Goal: Task Accomplishment & Management: Complete application form

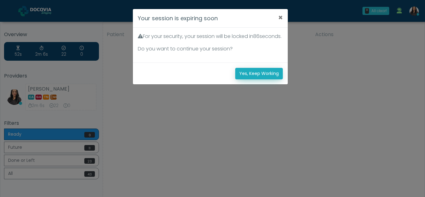
click at [277, 79] on button "Yes, Keep Working" at bounding box center [259, 74] width 48 height 12
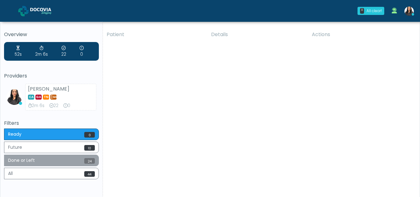
click at [72, 159] on button "Done or Left 24" at bounding box center [51, 161] width 95 height 12
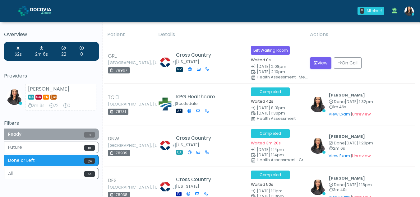
click at [59, 132] on button "Ready 0" at bounding box center [51, 134] width 95 height 12
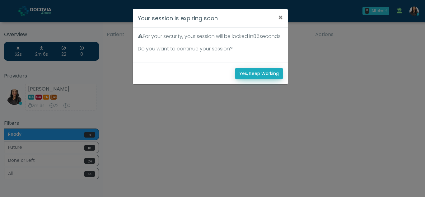
click at [265, 79] on button "Yes, Keep Working" at bounding box center [259, 74] width 48 height 12
click at [246, 79] on button "Yes, Keep Working" at bounding box center [259, 74] width 48 height 12
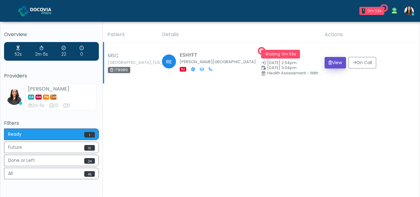
click at [335, 59] on button "View" at bounding box center [335, 63] width 21 height 12
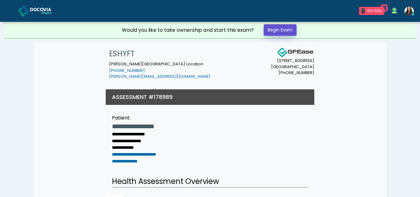
click at [279, 28] on link "Begin Exam" at bounding box center [280, 30] width 33 height 12
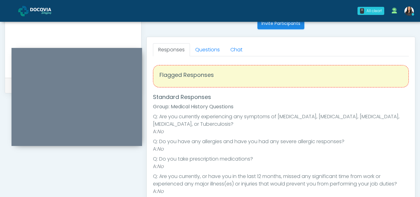
scroll to position [246, 0]
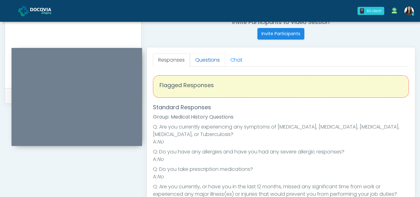
click at [203, 55] on link "Questions" at bounding box center [207, 59] width 35 height 13
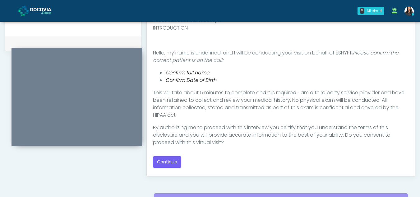
scroll to position [302, 0]
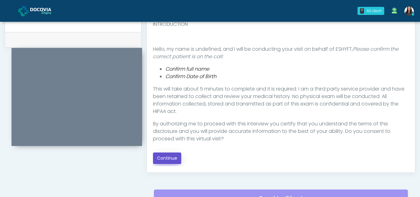
click at [169, 156] on button "Continue" at bounding box center [167, 158] width 28 height 12
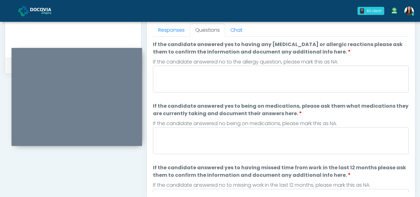
scroll to position [242, 0]
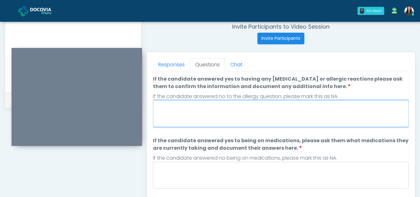
click at [201, 110] on textarea "If the candidate answered yes to having any allergies or allergic reactions ple…" at bounding box center [281, 113] width 256 height 27
type textarea "**"
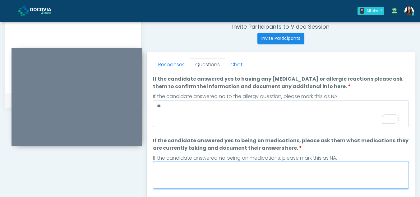
click at [194, 172] on textarea "If the candidate answered yes to being on medications, please ask them what med…" at bounding box center [281, 175] width 256 height 27
type textarea "**"
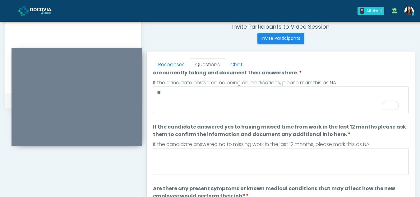
scroll to position [98, 0]
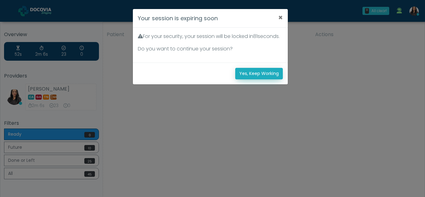
click at [261, 79] on button "Yes, Keep Working" at bounding box center [259, 74] width 48 height 12
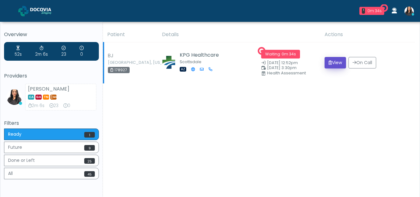
click at [336, 64] on button "View" at bounding box center [335, 63] width 21 height 12
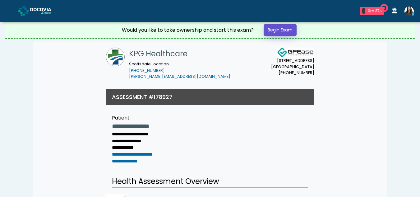
click at [280, 31] on link "Begin Exam" at bounding box center [280, 30] width 33 height 12
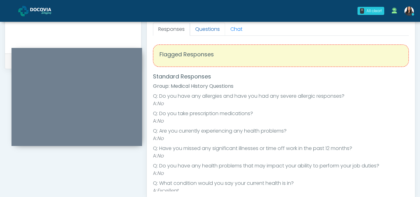
click at [206, 30] on link "Questions" at bounding box center [207, 29] width 35 height 13
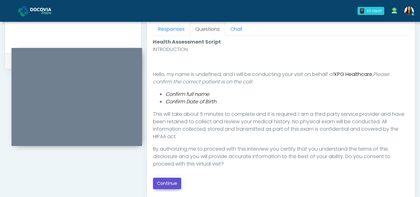
click at [172, 183] on button "Continue" at bounding box center [167, 184] width 28 height 12
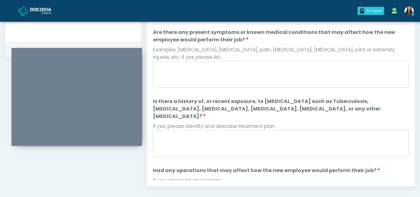
scroll to position [279, 0]
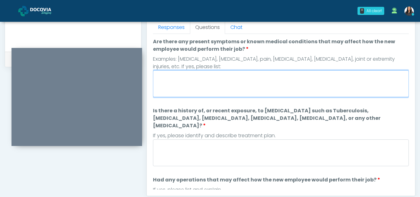
click at [186, 92] on textarea "Are there any present symptoms or known medical conditions that may affect how …" at bounding box center [281, 83] width 256 height 27
type textarea "**"
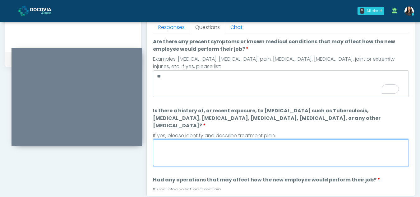
click at [180, 148] on textarea "Is there a history of, or recent exposure, to infectious diseases such as Tuber…" at bounding box center [281, 152] width 256 height 27
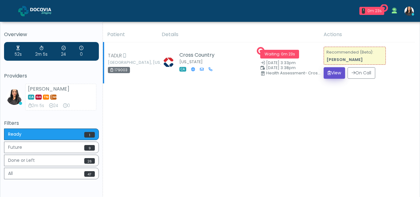
click at [333, 74] on button "View" at bounding box center [334, 73] width 21 height 12
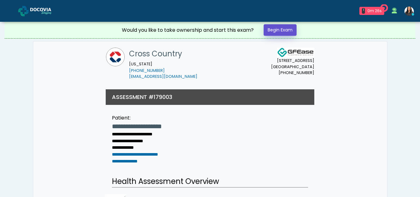
click at [285, 29] on link "Begin Exam" at bounding box center [280, 30] width 33 height 12
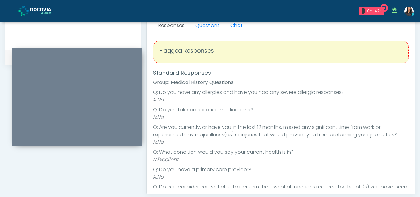
scroll to position [273, 0]
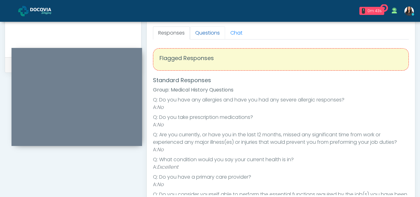
click at [213, 31] on link "Questions" at bounding box center [207, 32] width 35 height 13
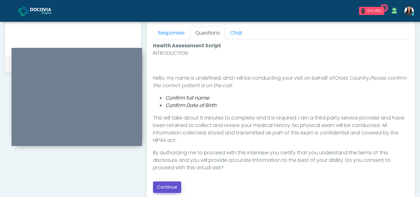
click at [169, 185] on button "Continue" at bounding box center [167, 187] width 28 height 12
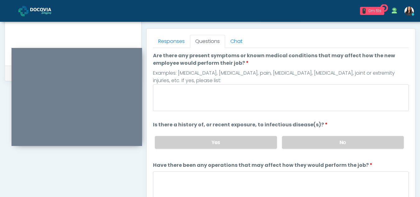
scroll to position [263, 0]
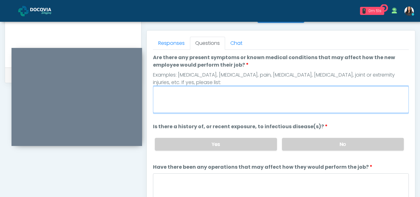
click at [181, 98] on textarea "Are there any present symptoms or known medical conditions that may affect how …" at bounding box center [281, 99] width 256 height 27
type textarea "**"
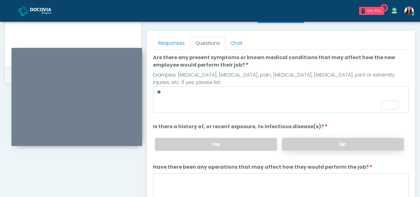
click at [341, 140] on label "No" at bounding box center [343, 144] width 122 height 13
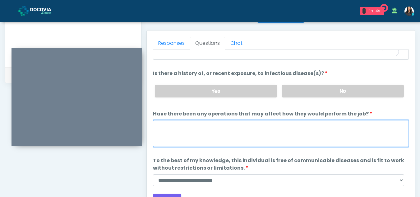
click at [168, 133] on textarea "Have there been any operations that may affect how they would perform the job?" at bounding box center [281, 133] width 256 height 27
type textarea "**"
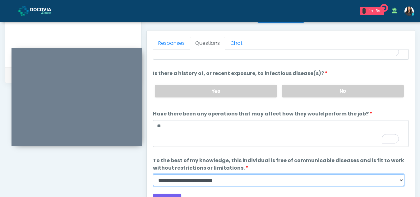
click at [400, 180] on select "**********" at bounding box center [278, 180] width 251 height 12
select select "******"
click at [153, 174] on select "**********" at bounding box center [278, 180] width 251 height 12
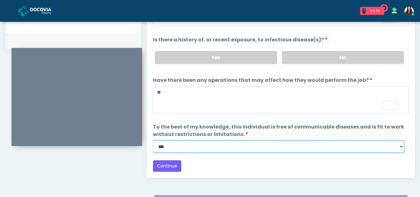
scroll to position [319, 0]
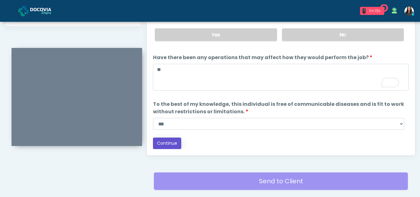
click at [171, 141] on button "Continue" at bounding box center [167, 143] width 28 height 12
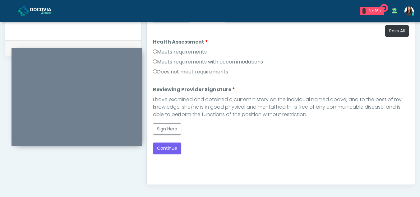
scroll to position [284, 0]
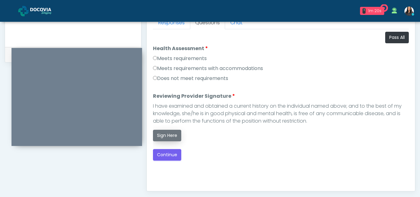
click at [169, 135] on button "Sign Here" at bounding box center [167, 136] width 28 height 12
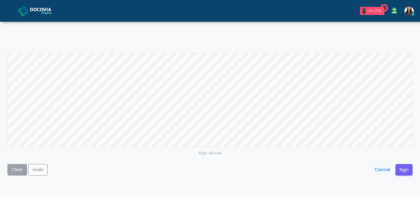
drag, startPoint x: 169, startPoint y: 135, endPoint x: 13, endPoint y: 166, distance: 158.3
click at [13, 166] on button "Clear" at bounding box center [17, 170] width 20 height 12
click at [37, 167] on button "Undo" at bounding box center [37, 170] width 19 height 12
click at [15, 168] on button "Clear" at bounding box center [17, 170] width 20 height 12
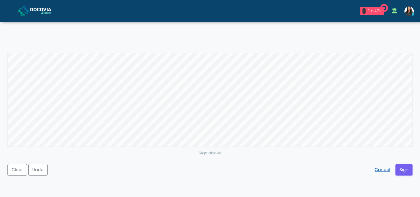
click at [382, 169] on button "Cancel" at bounding box center [383, 170] width 24 height 12
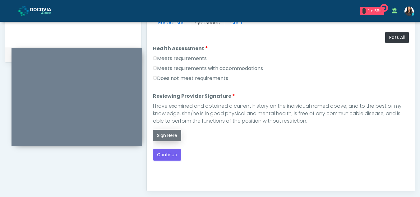
click at [162, 134] on button "Sign Here" at bounding box center [167, 136] width 28 height 12
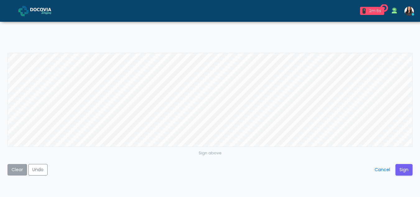
drag, startPoint x: 162, startPoint y: 134, endPoint x: 20, endPoint y: 168, distance: 146.1
click at [20, 168] on button "Clear" at bounding box center [17, 170] width 20 height 12
click at [40, 167] on button "Undo" at bounding box center [37, 170] width 19 height 12
click at [16, 170] on button "Clear" at bounding box center [17, 170] width 20 height 12
drag, startPoint x: 56, startPoint y: 151, endPoint x: 18, endPoint y: 166, distance: 40.6
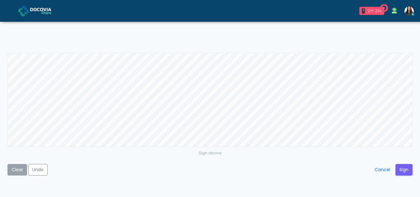
click at [18, 166] on button "Clear" at bounding box center [17, 170] width 20 height 12
click at [403, 170] on button "Sign" at bounding box center [404, 170] width 17 height 12
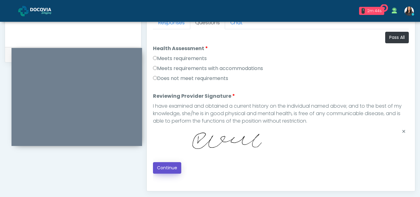
click at [173, 167] on button "Continue" at bounding box center [167, 168] width 28 height 12
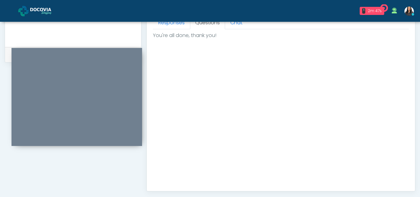
scroll to position [373, 0]
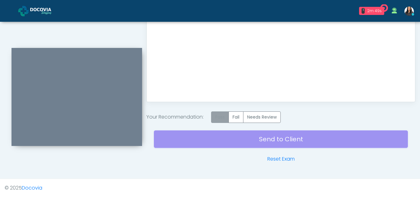
click at [221, 116] on label "Pass" at bounding box center [220, 117] width 18 height 12
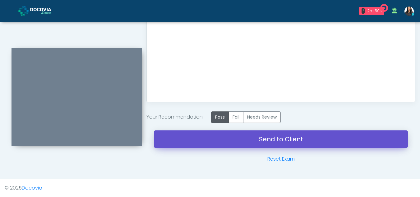
click at [262, 137] on link "Send to Client" at bounding box center [281, 138] width 254 height 17
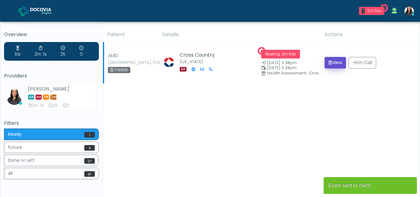
click at [332, 62] on button "View" at bounding box center [335, 63] width 21 height 12
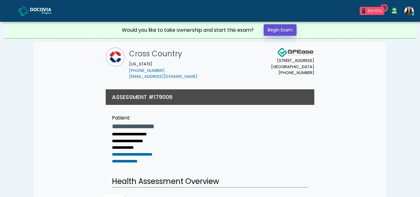
click at [276, 29] on link "Begin Exam" at bounding box center [280, 30] width 33 height 12
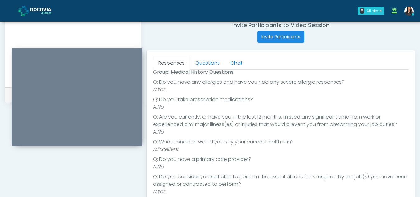
scroll to position [236, 0]
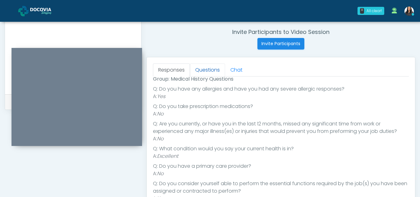
click at [213, 69] on link "Questions" at bounding box center [207, 69] width 35 height 13
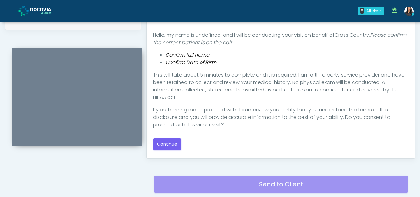
scroll to position [323, 0]
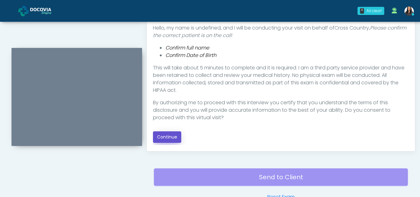
click at [160, 133] on button "Continue" at bounding box center [167, 137] width 28 height 12
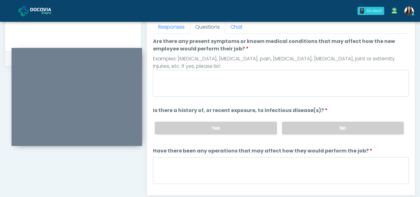
scroll to position [274, 0]
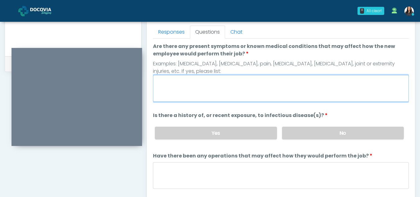
click at [209, 87] on textarea "Are there any present symptoms or known medical conditions that may affect how …" at bounding box center [281, 88] width 256 height 27
type textarea "**"
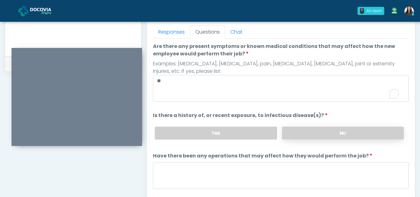
click at [323, 133] on label "No" at bounding box center [343, 133] width 122 height 13
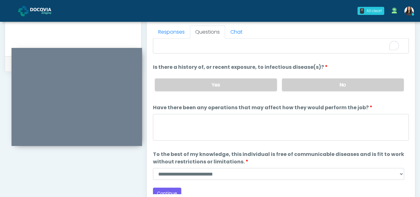
scroll to position [52, 0]
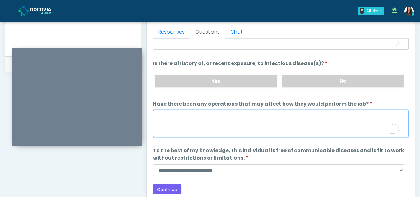
click at [169, 120] on textarea "Have there been any operations that may affect how they would perform the job?" at bounding box center [281, 123] width 256 height 27
type textarea "**"
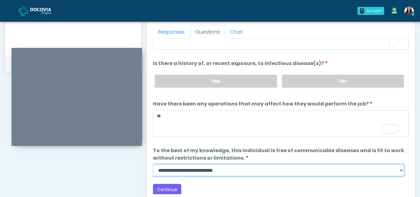
click at [403, 173] on select "**********" at bounding box center [278, 170] width 251 height 12
select select "******"
click at [153, 164] on select "**********" at bounding box center [278, 170] width 251 height 12
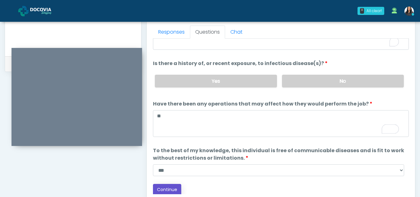
click at [170, 187] on button "Continue" at bounding box center [167, 190] width 28 height 12
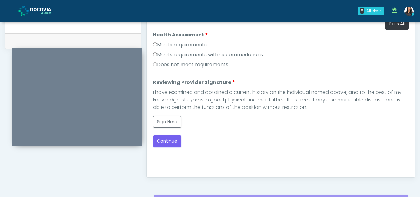
scroll to position [287, 0]
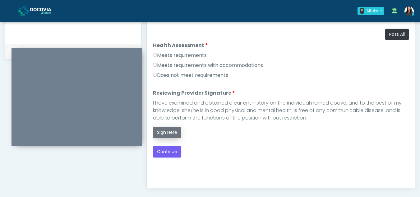
click at [164, 134] on button "Sign Here" at bounding box center [167, 133] width 28 height 12
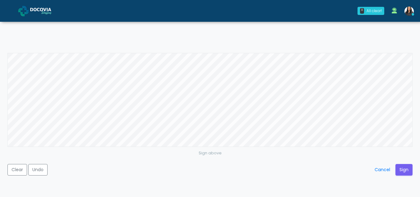
drag, startPoint x: 164, startPoint y: 134, endPoint x: 6, endPoint y: 171, distance: 162.5
click at [6, 171] on div "Sign above Clear Undo Cancel Sign" at bounding box center [210, 98] width 420 height 197
click at [17, 171] on button "Clear" at bounding box center [17, 170] width 20 height 12
click at [38, 170] on button "Undo" at bounding box center [37, 170] width 19 height 12
drag, startPoint x: 56, startPoint y: 159, endPoint x: 381, endPoint y: 169, distance: 325.4
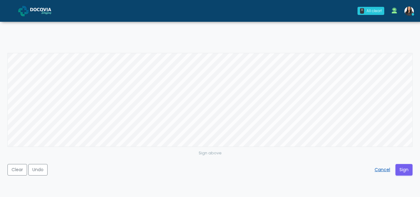
click at [381, 169] on button "Cancel" at bounding box center [383, 170] width 24 height 12
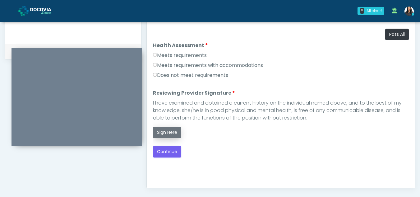
click at [177, 134] on button "Sign Here" at bounding box center [167, 133] width 28 height 12
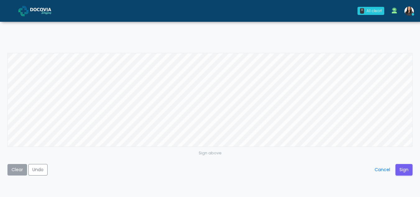
click at [11, 170] on button "Clear" at bounding box center [17, 170] width 20 height 12
drag, startPoint x: 81, startPoint y: 148, endPoint x: 18, endPoint y: 168, distance: 66.1
click at [18, 168] on button "Clear" at bounding box center [17, 170] width 20 height 12
drag, startPoint x: 69, startPoint y: 147, endPoint x: 381, endPoint y: 168, distance: 313.2
click at [381, 168] on button "Cancel" at bounding box center [383, 170] width 24 height 12
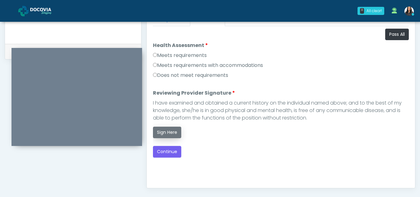
click at [165, 131] on button "Sign Here" at bounding box center [167, 133] width 28 height 12
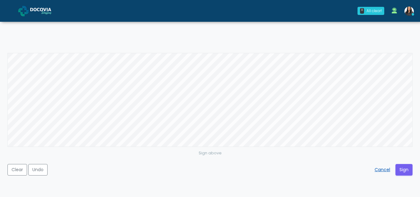
drag, startPoint x: 165, startPoint y: 131, endPoint x: 381, endPoint y: 170, distance: 219.0
click at [381, 170] on button "Cancel" at bounding box center [383, 170] width 24 height 12
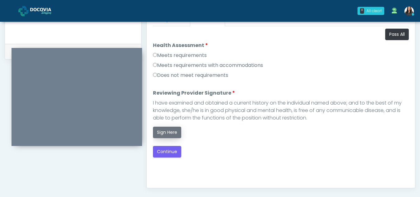
click at [169, 132] on button "Sign Here" at bounding box center [167, 133] width 28 height 12
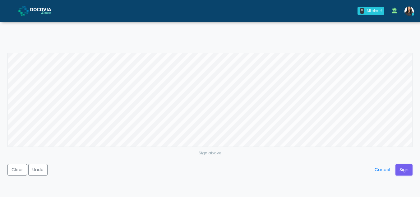
drag, startPoint x: 162, startPoint y: 52, endPoint x: 210, endPoint y: 152, distance: 111.7
click at [210, 152] on small "Sign above" at bounding box center [210, 152] width 23 height 5
click at [12, 169] on button "Clear" at bounding box center [17, 170] width 20 height 12
click at [41, 169] on button "Undo" at bounding box center [37, 170] width 19 height 12
click at [404, 170] on button "Sign" at bounding box center [404, 170] width 17 height 12
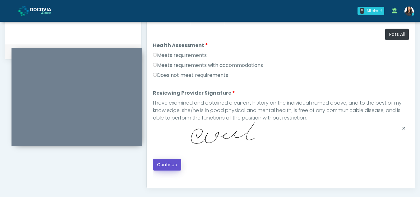
click at [171, 167] on button "Continue" at bounding box center [167, 165] width 28 height 12
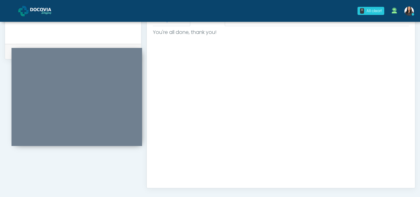
scroll to position [373, 0]
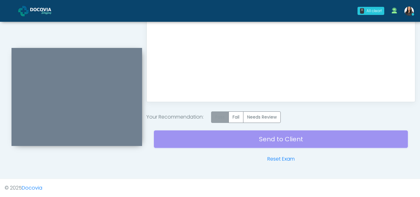
click at [221, 116] on label "Pass" at bounding box center [220, 117] width 18 height 12
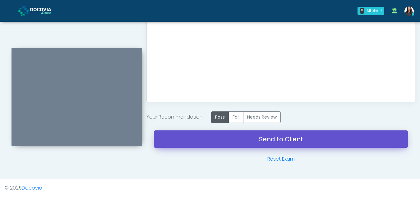
click at [270, 139] on link "Send to Client" at bounding box center [281, 138] width 254 height 17
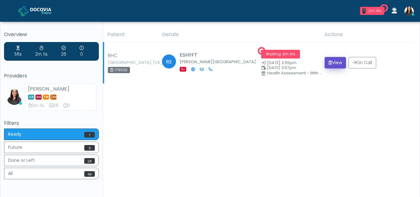
click at [337, 63] on button "View" at bounding box center [335, 63] width 21 height 12
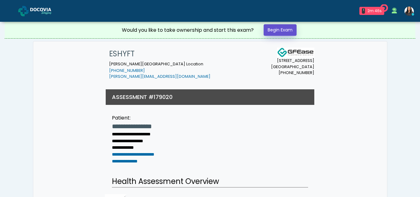
click at [283, 30] on link "Begin Exam" at bounding box center [280, 30] width 33 height 12
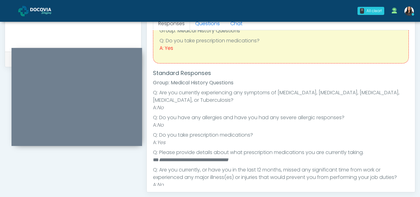
scroll to position [30, 0]
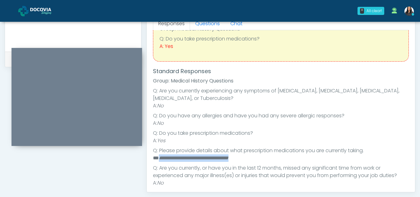
drag, startPoint x: 159, startPoint y: 157, endPoint x: 262, endPoint y: 159, distance: 103.2
click at [262, 159] on li "**********" at bounding box center [278, 157] width 251 height 7
copy em "**********"
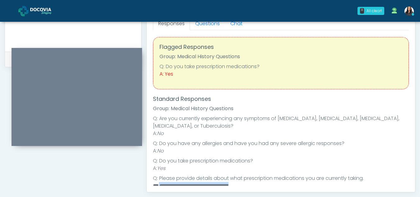
scroll to position [0, 0]
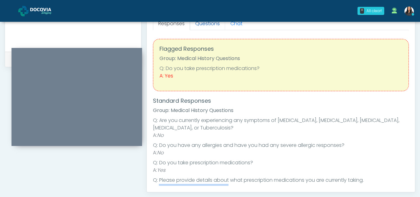
click at [209, 28] on link "Questions" at bounding box center [207, 23] width 35 height 13
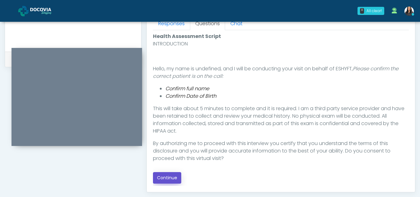
click at [168, 177] on button "Continue" at bounding box center [167, 178] width 28 height 12
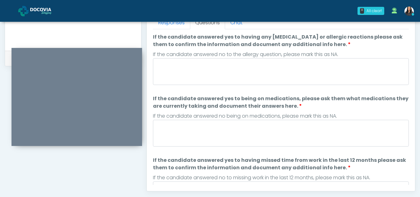
scroll to position [280, 0]
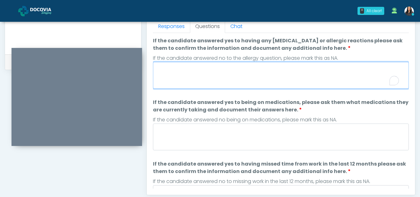
click at [187, 69] on textarea "If the candidate answered yes to having any allergies or allergic reactions ple…" at bounding box center [281, 75] width 256 height 27
type textarea "**"
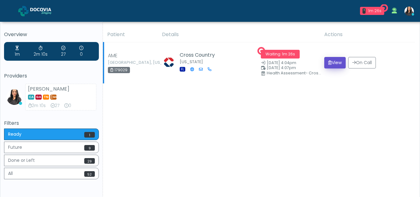
click at [340, 61] on button "View" at bounding box center [334, 63] width 21 height 12
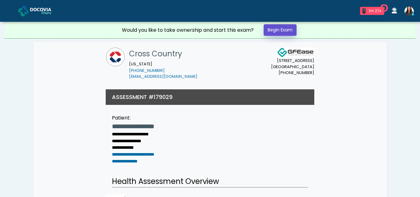
click at [283, 28] on link "Begin Exam" at bounding box center [280, 30] width 33 height 12
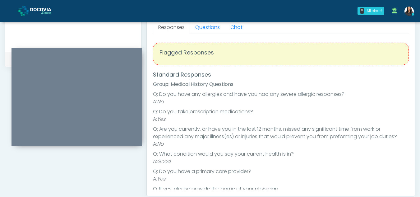
scroll to position [273, 0]
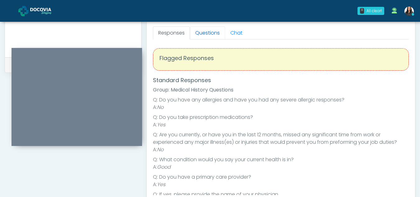
click at [211, 33] on link "Questions" at bounding box center [207, 32] width 35 height 13
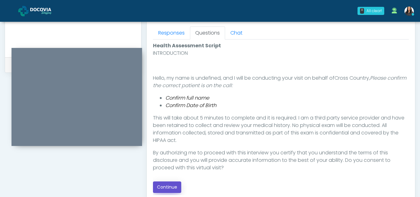
click at [171, 185] on button "Continue" at bounding box center [167, 187] width 28 height 12
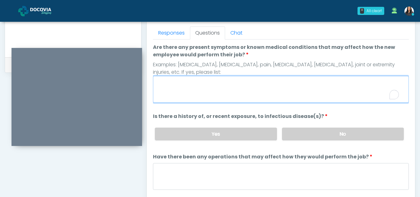
click at [185, 90] on textarea "Are there any present symptoms or known medical conditions that may affect how …" at bounding box center [281, 89] width 256 height 27
type textarea "**"
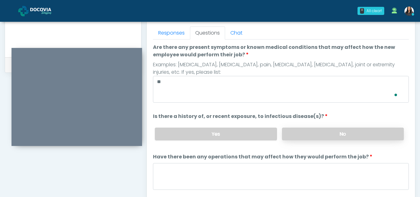
click at [349, 137] on label "No" at bounding box center [343, 133] width 122 height 13
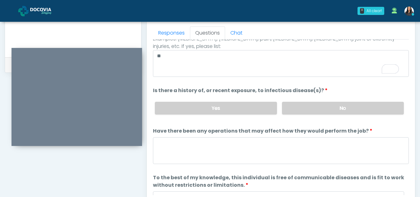
scroll to position [53, 0]
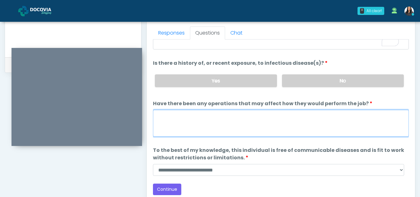
click at [168, 126] on textarea "Have there been any operations that may affect how they would perform the job?" at bounding box center [281, 123] width 256 height 27
type textarea "**"
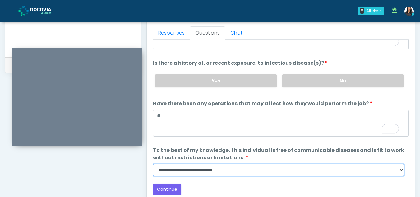
click at [401, 171] on select "**********" at bounding box center [278, 170] width 251 height 12
select select "******"
click at [153, 164] on select "**********" at bounding box center [278, 170] width 251 height 12
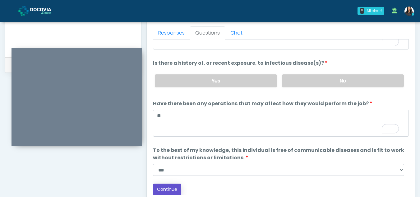
click at [176, 188] on button "Continue" at bounding box center [167, 189] width 28 height 12
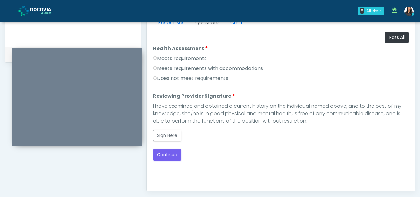
scroll to position [276, 0]
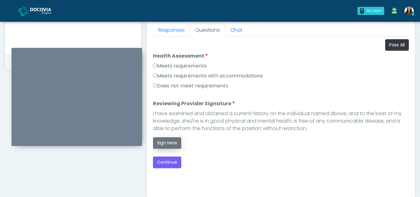
click at [167, 140] on button "Sign Here" at bounding box center [167, 143] width 28 height 12
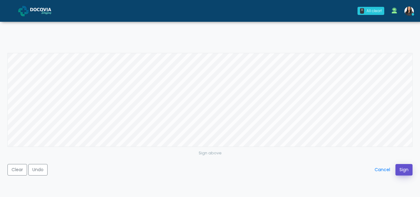
click at [406, 169] on button "Sign" at bounding box center [404, 170] width 17 height 12
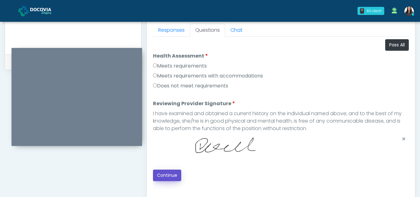
click at [172, 175] on button "Continue" at bounding box center [167, 175] width 28 height 12
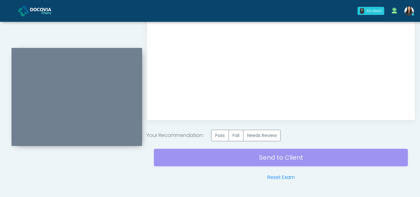
scroll to position [364, 0]
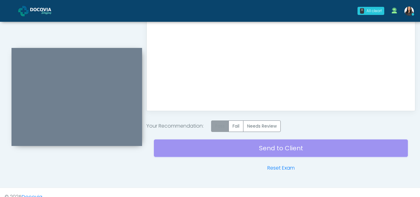
click at [224, 128] on label "Pass" at bounding box center [220, 126] width 18 height 12
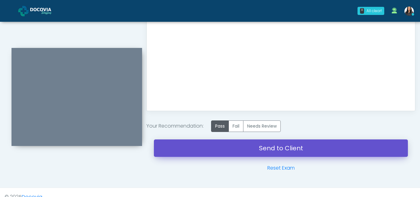
click at [251, 144] on link "Send to Client" at bounding box center [281, 147] width 254 height 17
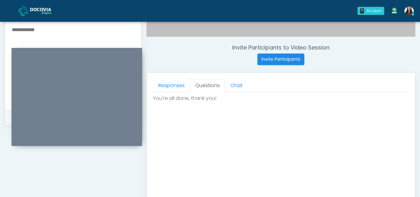
scroll to position [223, 0]
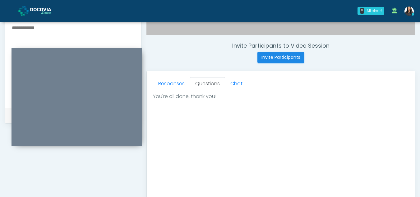
click at [27, 27] on textarea at bounding box center [73, 62] width 124 height 76
type textarea "*"
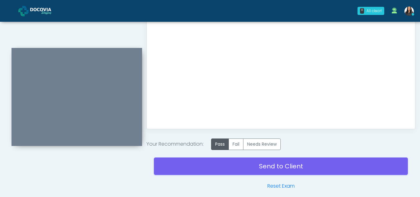
scroll to position [373, 0]
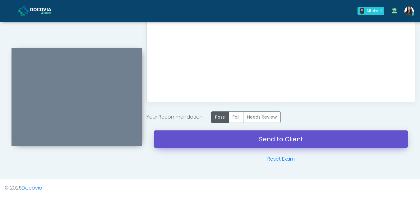
click at [271, 141] on link "Send to Client" at bounding box center [281, 138] width 254 height 17
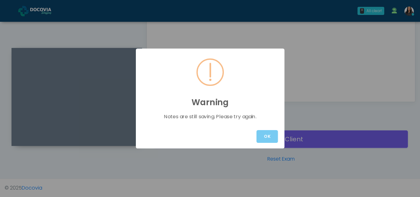
click at [270, 137] on button "OK" at bounding box center [267, 136] width 21 height 13
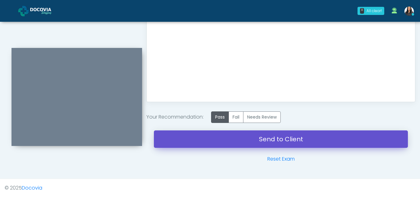
click at [270, 137] on link "Send to Client" at bounding box center [281, 138] width 254 height 17
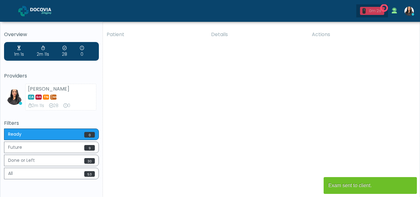
click at [373, 12] on div "0m 2s" at bounding box center [375, 11] width 14 height 6
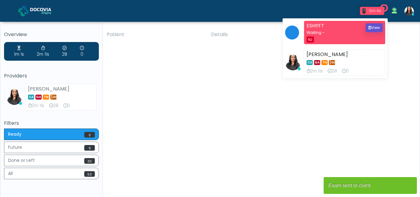
click at [371, 27] on button "View" at bounding box center [374, 27] width 17 height 9
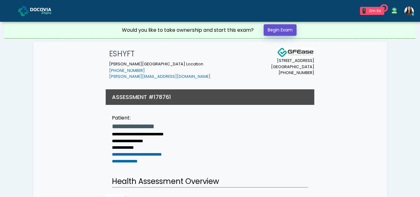
click at [287, 27] on link "Begin Exam" at bounding box center [280, 30] width 33 height 12
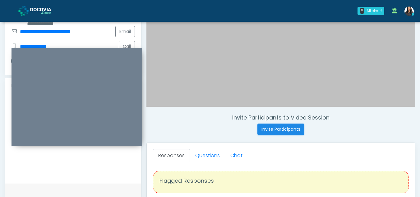
scroll to position [150, 0]
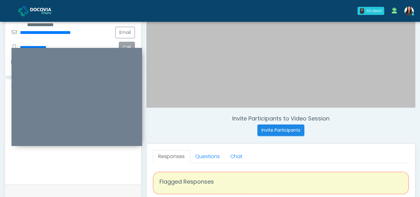
click at [124, 42] on button "Call" at bounding box center [127, 48] width 16 height 12
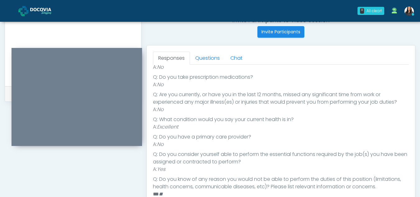
scroll to position [245, 0]
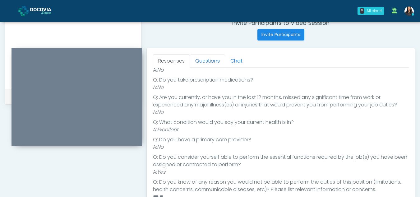
click at [210, 60] on link "Questions" at bounding box center [207, 60] width 35 height 13
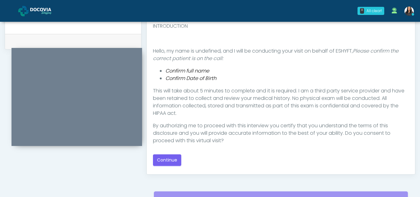
scroll to position [305, 0]
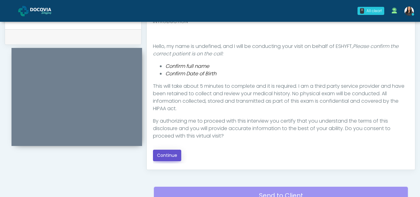
click at [174, 153] on button "Continue" at bounding box center [167, 156] width 28 height 12
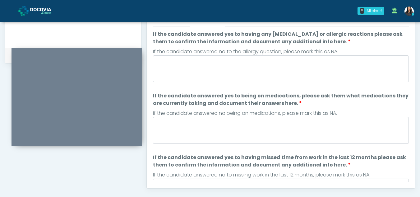
scroll to position [284, 0]
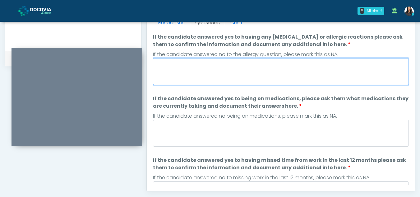
click at [193, 67] on textarea "If the candidate answered yes to having any allergies or allergic reactions ple…" at bounding box center [281, 71] width 256 height 27
type textarea "**"
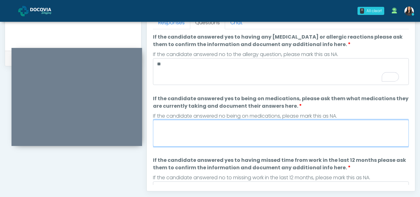
click at [204, 137] on textarea "If the candidate answered yes to being on medications, please ask them what med…" at bounding box center [281, 133] width 256 height 27
type textarea "**"
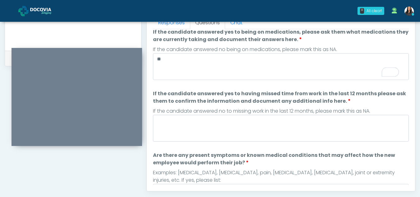
scroll to position [86, 0]
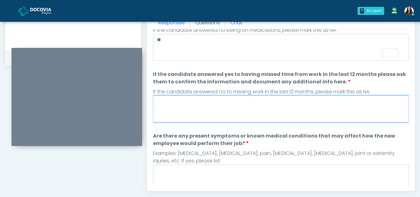
click at [180, 108] on textarea "If the candidate answered yes to having missed time from work in the last 12 mo…" at bounding box center [281, 108] width 256 height 27
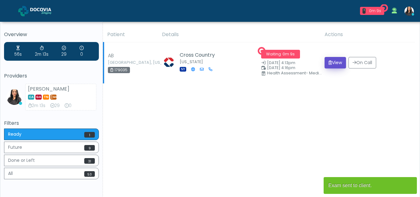
click at [331, 60] on button "View" at bounding box center [335, 63] width 21 height 12
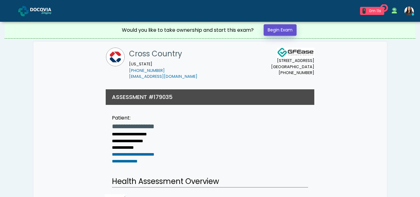
click at [279, 30] on link "Begin Exam" at bounding box center [280, 30] width 33 height 12
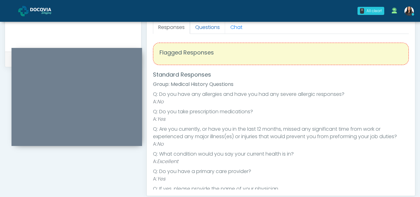
click at [209, 29] on link "Questions" at bounding box center [207, 27] width 35 height 13
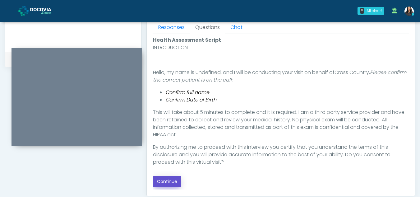
click at [173, 182] on button "Continue" at bounding box center [167, 182] width 28 height 12
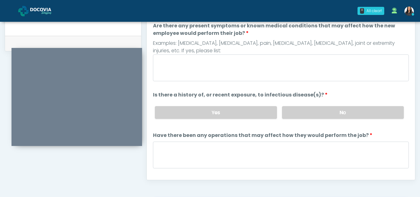
scroll to position [293, 0]
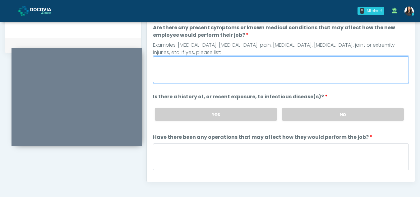
click at [179, 71] on textarea "Are there any present symptoms or known medical conditions that may affect how …" at bounding box center [281, 69] width 256 height 27
type textarea "**"
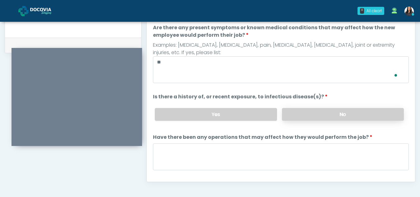
click at [358, 117] on label "No" at bounding box center [343, 114] width 122 height 13
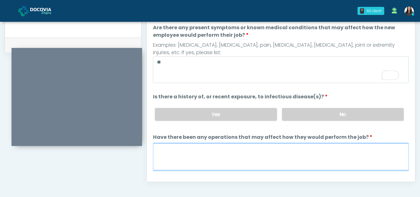
click at [172, 159] on textarea "Have there been any operations that may affect how they would perform the job?" at bounding box center [281, 156] width 256 height 27
type textarea "**"
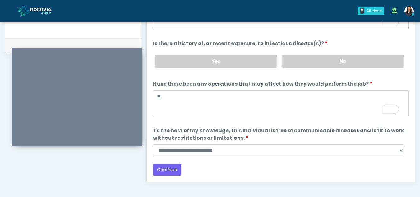
scroll to position [53, 0]
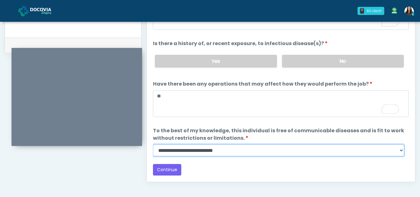
click at [401, 151] on select "**********" at bounding box center [278, 150] width 251 height 12
select select "******"
click at [153, 144] on select "**********" at bounding box center [278, 150] width 251 height 12
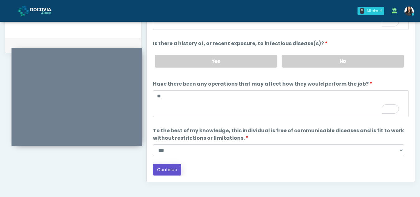
click at [169, 169] on button "Continue" at bounding box center [167, 170] width 28 height 12
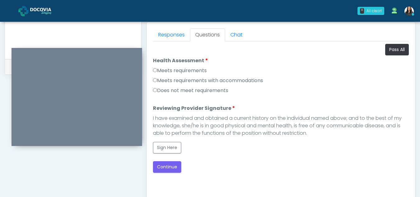
scroll to position [260, 0]
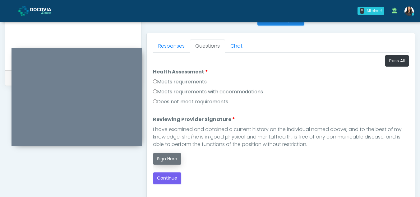
click at [170, 160] on button "Sign Here" at bounding box center [167, 159] width 28 height 12
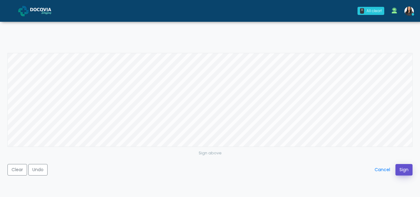
click at [406, 167] on button "Sign" at bounding box center [404, 170] width 17 height 12
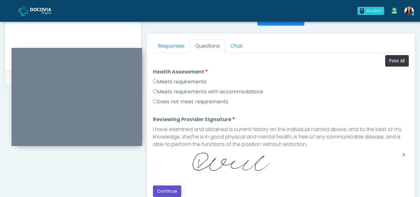
click at [163, 188] on button "Continue" at bounding box center [167, 191] width 28 height 12
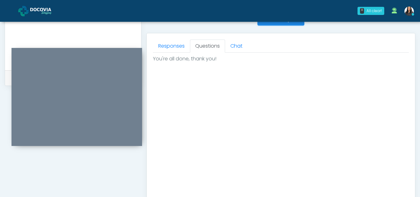
scroll to position [373, 0]
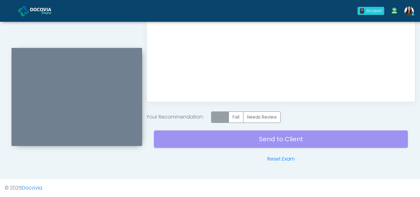
click at [221, 118] on label "Pass" at bounding box center [220, 117] width 18 height 12
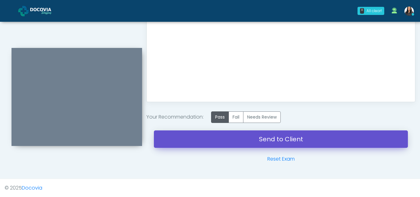
click at [275, 137] on link "Send to Client" at bounding box center [281, 138] width 254 height 17
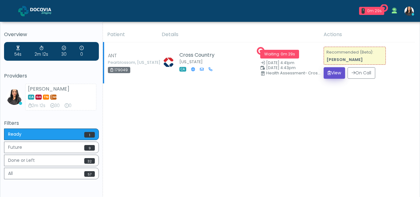
click at [331, 74] on button "View" at bounding box center [334, 73] width 21 height 12
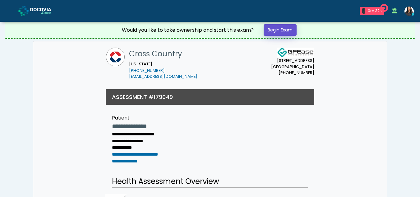
click at [281, 26] on link "Begin Exam" at bounding box center [280, 30] width 33 height 12
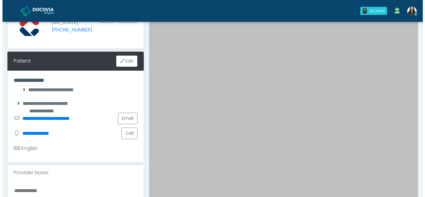
scroll to position [64, 0]
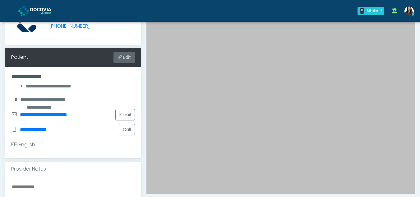
click at [123, 58] on button "Edit" at bounding box center [124, 58] width 21 height 12
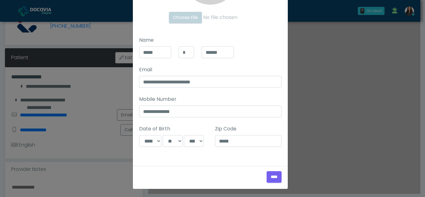
scroll to position [93, 0]
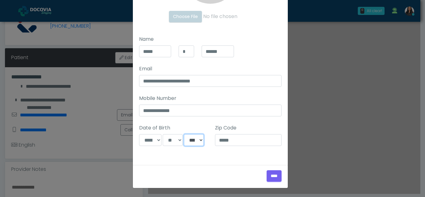
click at [196, 142] on select "**** **** **** **** **** **** **** **** **** **** **** **** **** **** **** ****…" at bounding box center [194, 140] width 20 height 12
select select "****"
click at [184, 134] on select "**** **** **** **** **** **** **** **** **** **** **** **** **** **** **** ****…" at bounding box center [194, 140] width 20 height 12
click at [269, 177] on input "****" at bounding box center [273, 176] width 15 height 12
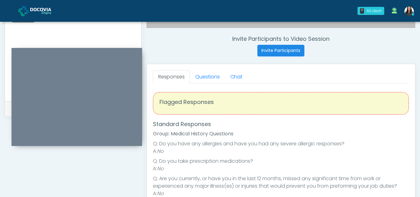
scroll to position [228, 0]
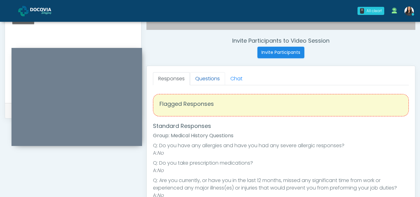
click at [210, 76] on link "Questions" at bounding box center [207, 78] width 35 height 13
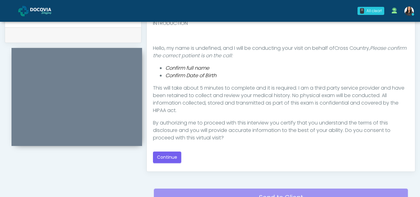
scroll to position [321, 0]
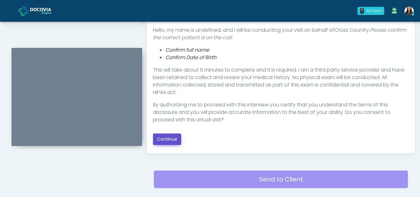
click at [163, 137] on button "Continue" at bounding box center [167, 139] width 28 height 12
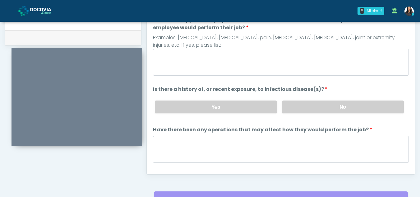
scroll to position [284, 0]
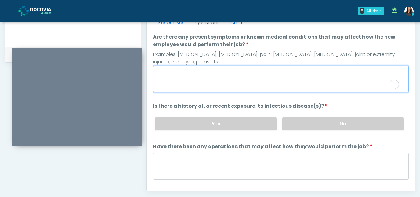
click at [194, 77] on textarea "Are there any present symptoms or known medical conditions that may affect how …" at bounding box center [281, 79] width 256 height 27
type textarea "**"
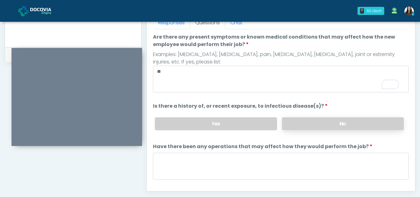
click at [352, 125] on label "No" at bounding box center [343, 123] width 122 height 13
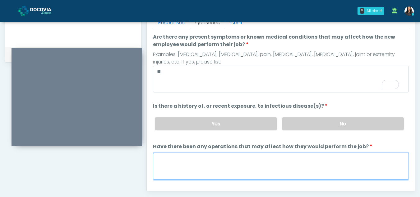
click at [195, 170] on textarea "Have there been any operations that may affect how they would perform the job?" at bounding box center [281, 166] width 256 height 27
type textarea "**"
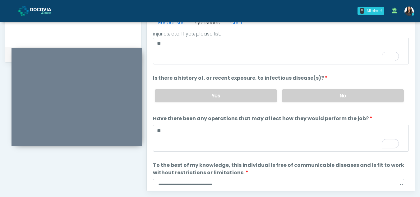
scroll to position [53, 0]
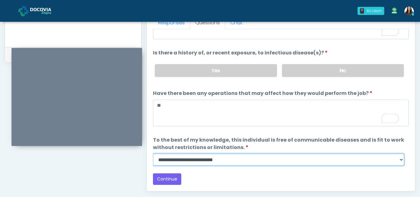
click at [402, 162] on select "**********" at bounding box center [278, 160] width 251 height 12
select select "******"
click at [153, 154] on select "**********" at bounding box center [278, 160] width 251 height 12
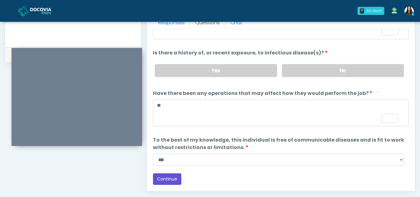
click at [164, 179] on button "Continue" at bounding box center [167, 179] width 28 height 12
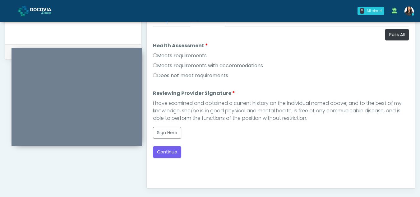
scroll to position [284, 0]
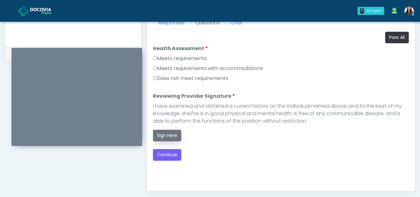
click at [169, 131] on button "Sign Here" at bounding box center [167, 136] width 28 height 12
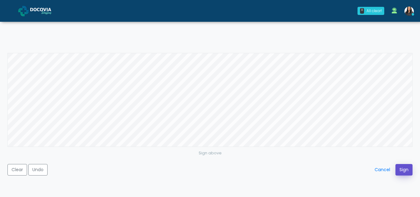
click at [403, 169] on button "Sign" at bounding box center [404, 170] width 17 height 12
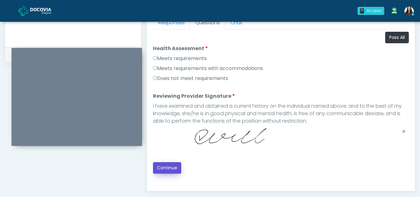
click at [166, 167] on button "Continue" at bounding box center [167, 168] width 28 height 12
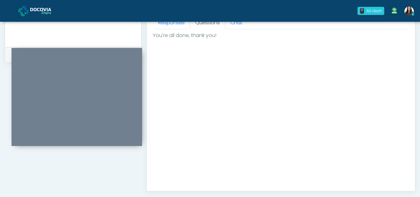
scroll to position [373, 0]
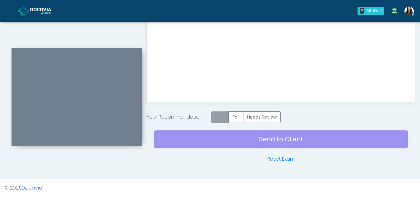
click at [223, 118] on label "Pass" at bounding box center [220, 117] width 18 height 12
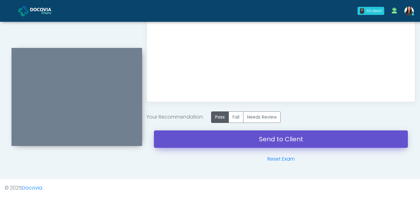
click at [235, 140] on link "Send to Client" at bounding box center [281, 138] width 254 height 17
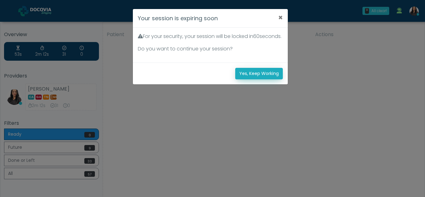
click at [272, 79] on button "Yes, Keep Working" at bounding box center [259, 74] width 48 height 12
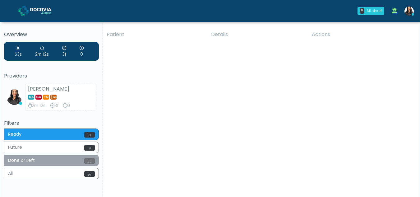
click at [39, 159] on button "Done or Left 33" at bounding box center [51, 161] width 95 height 12
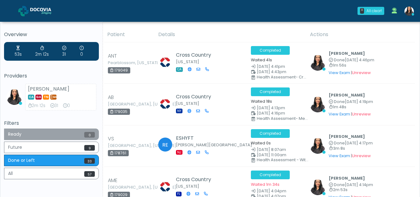
click at [37, 132] on button "Ready 0" at bounding box center [51, 134] width 95 height 12
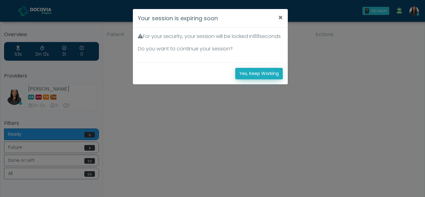
click at [251, 79] on button "Yes, Keep Working" at bounding box center [259, 74] width 48 height 12
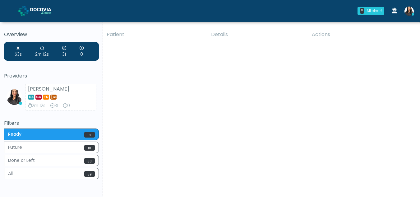
click at [191, 101] on div "Patient Details Actions GEC [GEOGRAPHIC_DATA], [US_STATE] 179081 Cross Country …" at bounding box center [259, 115] width 312 height 177
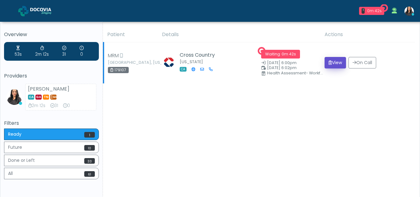
click at [335, 63] on button "View" at bounding box center [335, 63] width 21 height 12
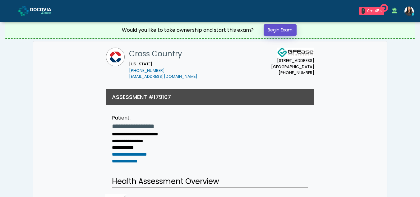
click at [280, 30] on link "Begin Exam" at bounding box center [280, 30] width 33 height 12
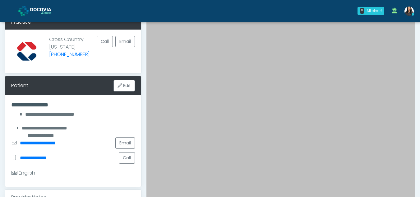
scroll to position [33, 0]
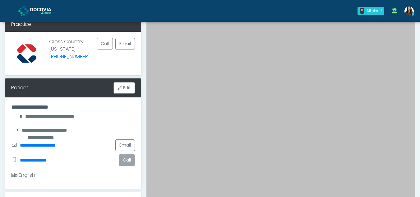
click at [128, 160] on button "Call" at bounding box center [127, 160] width 16 height 12
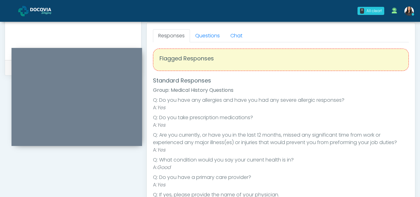
scroll to position [0, 0]
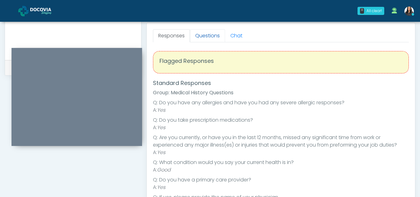
click at [202, 33] on link "Questions" at bounding box center [207, 35] width 35 height 13
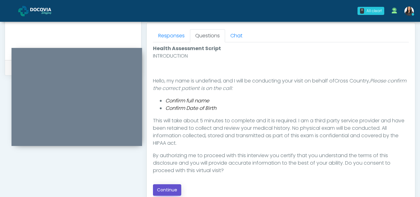
click at [168, 189] on button "Continue" at bounding box center [167, 190] width 28 height 12
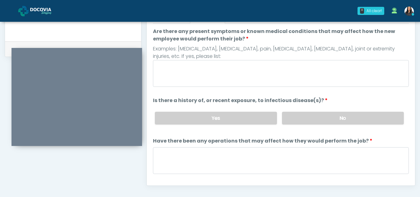
scroll to position [287, 0]
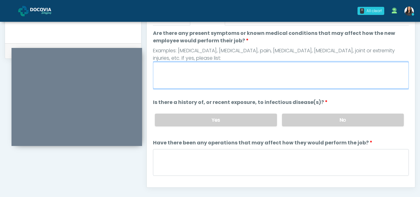
click at [174, 78] on textarea "Are there any present symptoms or known medical conditions that may affect how …" at bounding box center [281, 75] width 256 height 27
type textarea "**"
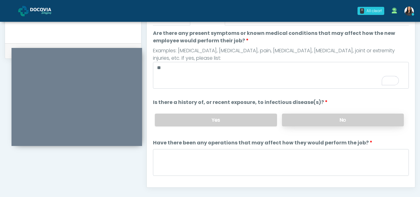
click at [332, 118] on label "No" at bounding box center [343, 120] width 122 height 13
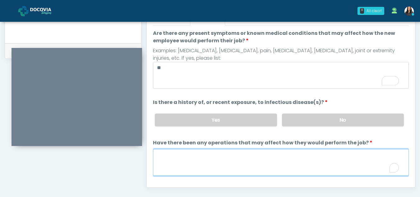
click at [189, 163] on textarea "Have there been any operations that may affect how they would perform the job?" at bounding box center [281, 162] width 256 height 27
type textarea "**"
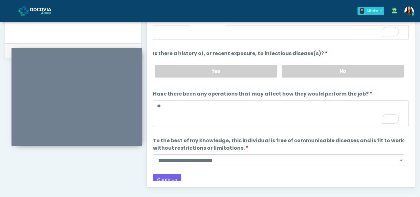
scroll to position [0, 0]
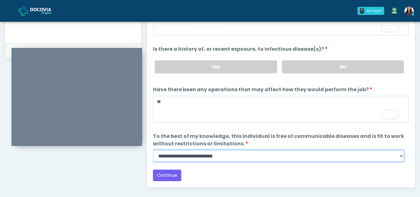
click at [398, 157] on select "**********" at bounding box center [278, 156] width 251 height 12
select select "******"
click at [153, 150] on select "**********" at bounding box center [278, 156] width 251 height 12
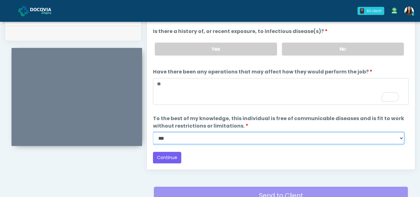
scroll to position [311, 0]
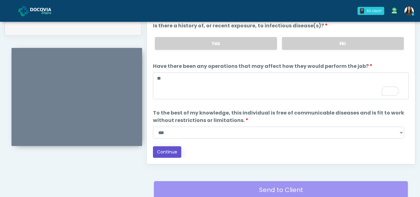
click at [167, 153] on button "Continue" at bounding box center [167, 152] width 28 height 12
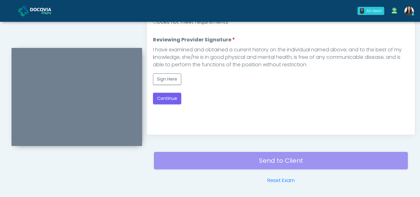
scroll to position [312, 0]
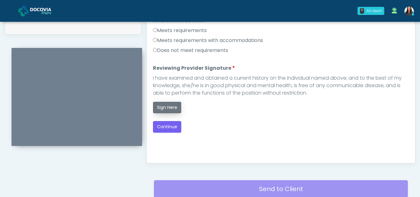
click at [163, 105] on button "Sign Here" at bounding box center [167, 108] width 28 height 12
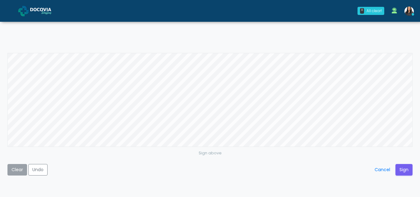
click at [21, 171] on button "Clear" at bounding box center [17, 170] width 20 height 12
click at [401, 167] on button "Sign" at bounding box center [404, 170] width 17 height 12
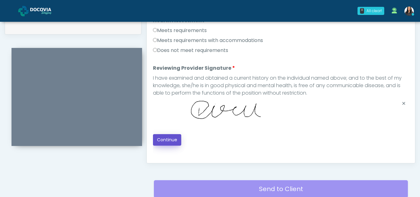
click at [164, 138] on button "Continue" at bounding box center [167, 140] width 28 height 12
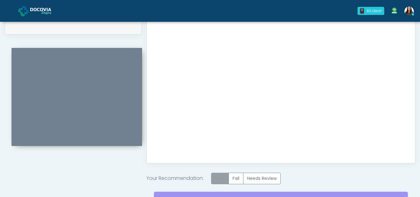
click at [220, 175] on label "Pass" at bounding box center [220, 179] width 18 height 12
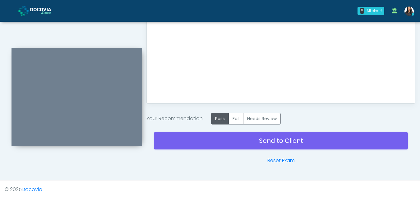
scroll to position [373, 0]
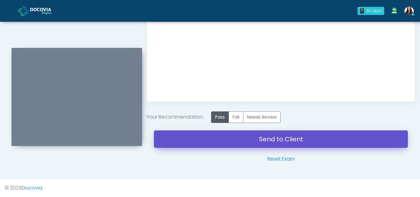
click at [252, 132] on link "Send to Client" at bounding box center [281, 138] width 254 height 17
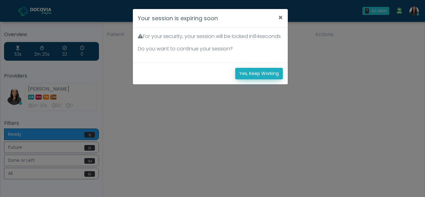
click at [277, 78] on button "Yes, Keep Working" at bounding box center [259, 74] width 48 height 12
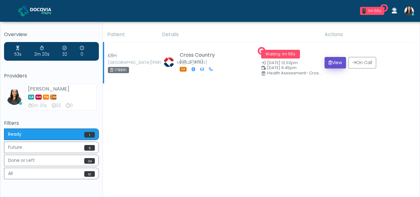
click at [331, 63] on button "View" at bounding box center [335, 63] width 21 height 12
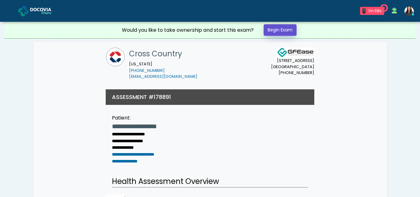
click at [273, 29] on link "Begin Exam" at bounding box center [280, 30] width 33 height 12
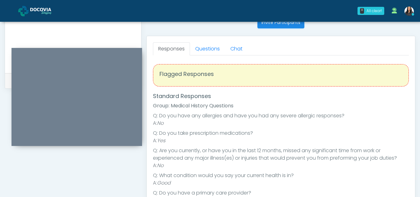
scroll to position [255, 0]
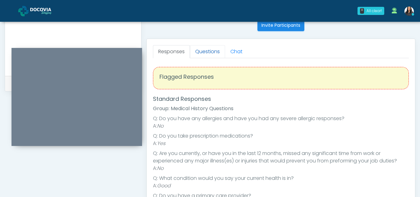
click at [204, 49] on link "Questions" at bounding box center [207, 51] width 35 height 13
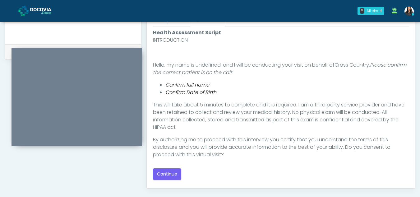
scroll to position [306, 0]
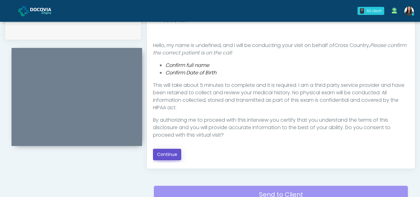
click at [166, 155] on button "Continue" at bounding box center [167, 155] width 28 height 12
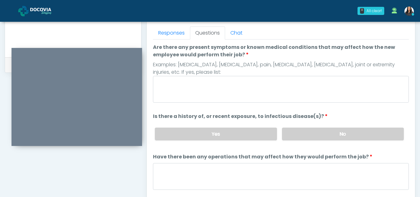
scroll to position [271, 0]
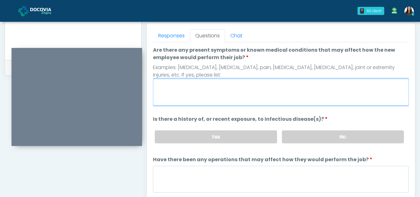
click at [190, 92] on textarea "Are there any present symptoms or known medical conditions that may affect how …" at bounding box center [281, 92] width 256 height 27
type textarea "**"
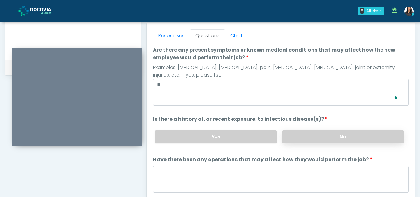
click at [313, 138] on label "No" at bounding box center [343, 136] width 122 height 13
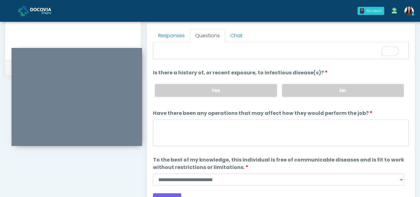
scroll to position [53, 0]
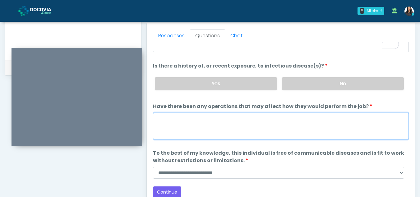
click at [172, 127] on textarea "Have there been any operations that may affect how they would perform the job?" at bounding box center [281, 126] width 256 height 27
type textarea "**"
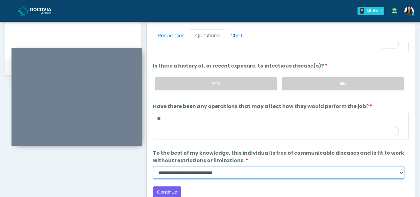
click at [402, 174] on select "**********" at bounding box center [278, 173] width 251 height 12
select select "******"
click at [153, 167] on select "**********" at bounding box center [278, 173] width 251 height 12
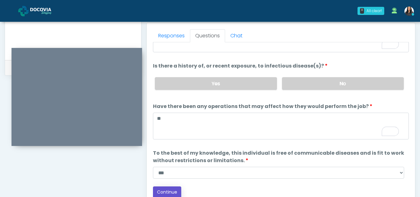
click at [170, 191] on button "Continue" at bounding box center [167, 192] width 28 height 12
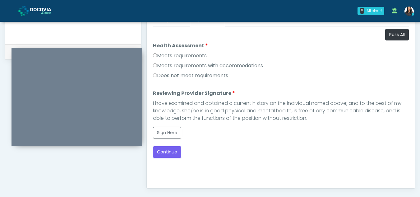
scroll to position [284, 0]
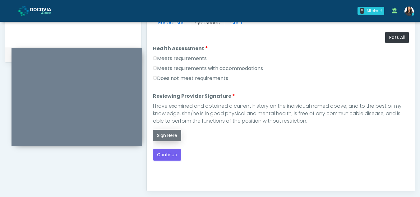
click at [168, 137] on button "Sign Here" at bounding box center [167, 136] width 28 height 12
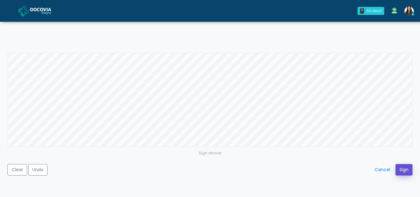
click at [403, 169] on button "Sign" at bounding box center [404, 170] width 17 height 12
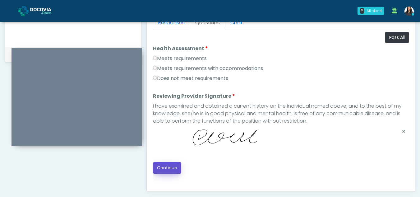
click at [172, 165] on button "Continue" at bounding box center [167, 168] width 28 height 12
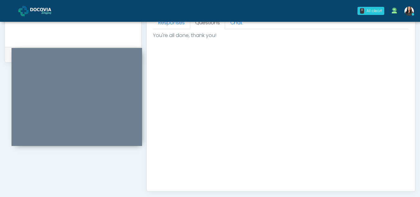
scroll to position [373, 0]
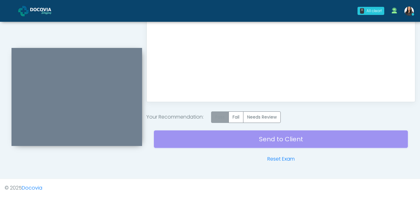
click at [226, 117] on label "Pass" at bounding box center [220, 117] width 18 height 12
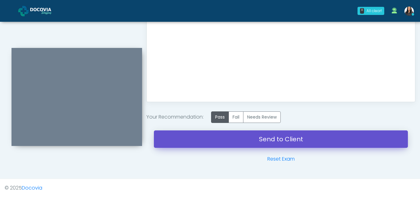
click at [293, 138] on link "Send to Client" at bounding box center [281, 138] width 254 height 17
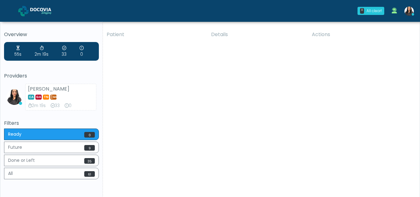
click at [155, 100] on div "Patient Details Actions [PERSON_NAME][GEOGRAPHIC_DATA], [US_STATE] 178891 Cross…" at bounding box center [259, 115] width 312 height 177
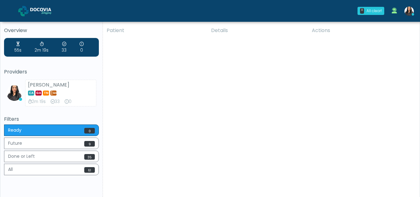
scroll to position [2, 0]
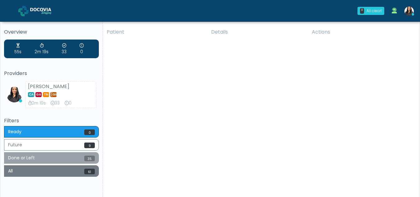
drag, startPoint x: 77, startPoint y: 167, endPoint x: 96, endPoint y: 158, distance: 20.6
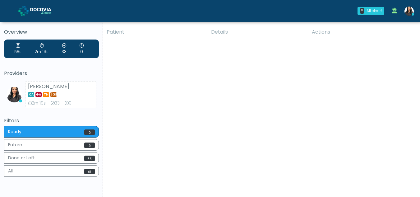
drag, startPoint x: 96, startPoint y: 158, endPoint x: 260, endPoint y: 135, distance: 165.8
click at [260, 135] on div "Patient Details Actions KRH Randolph, Virginia 178891 Cross Country Virginia VA" at bounding box center [259, 113] width 312 height 177
click at [410, 10] on img at bounding box center [409, 11] width 9 height 9
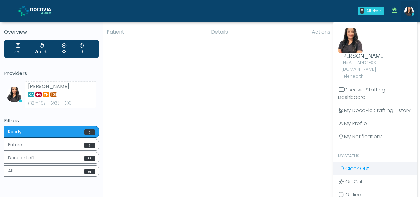
click at [359, 165] on span "Clock Out" at bounding box center [357, 168] width 24 height 7
